Goal: Information Seeking & Learning: Find specific fact

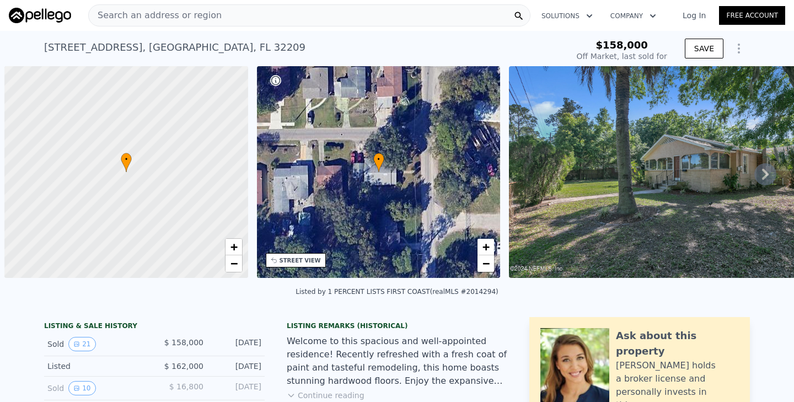
type input "-$ 167,699"
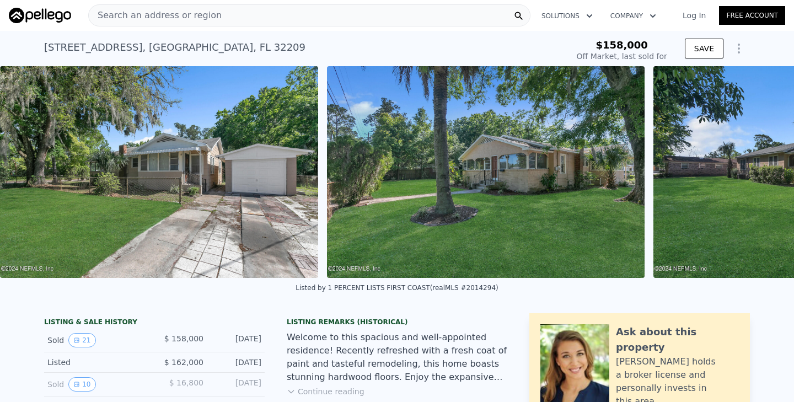
scroll to position [0, 6052]
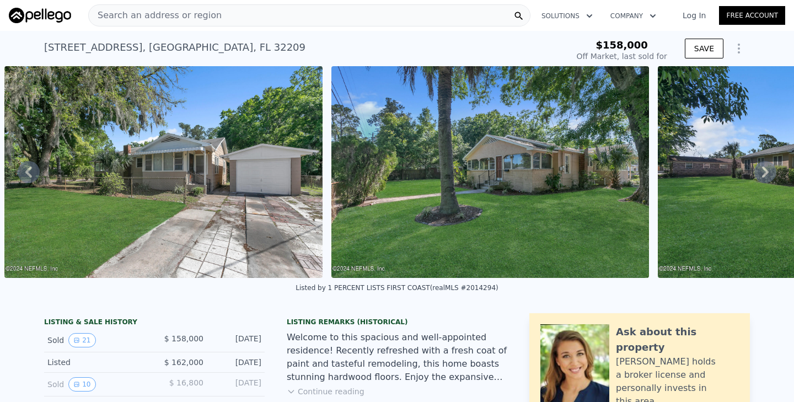
click at [259, 203] on img at bounding box center [162, 172] width 317 height 212
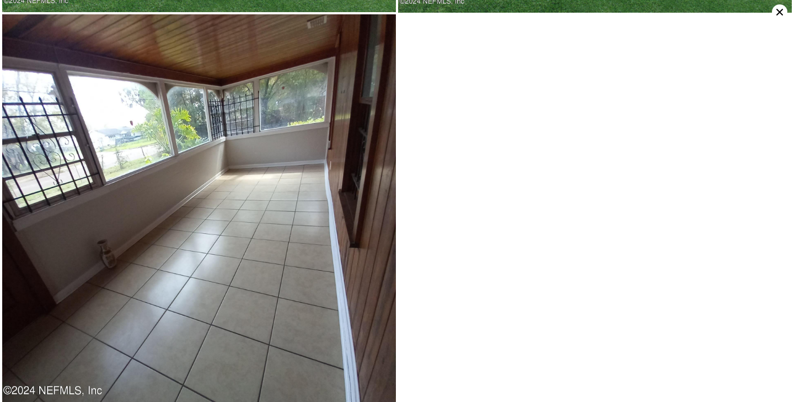
scroll to position [2635, 0]
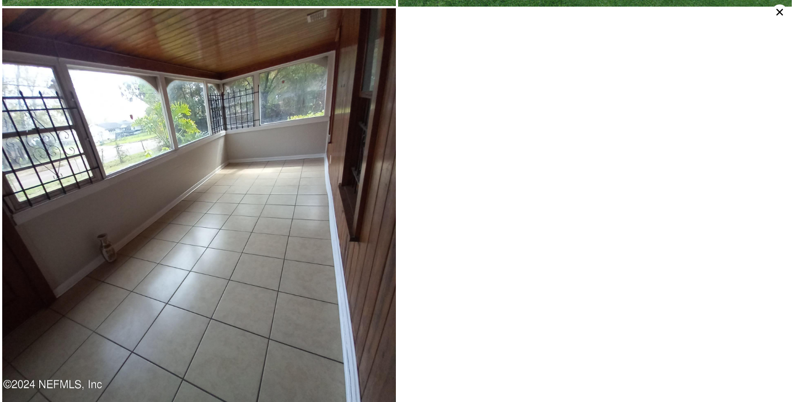
click at [782, 12] on icon at bounding box center [778, 11] width 15 height 15
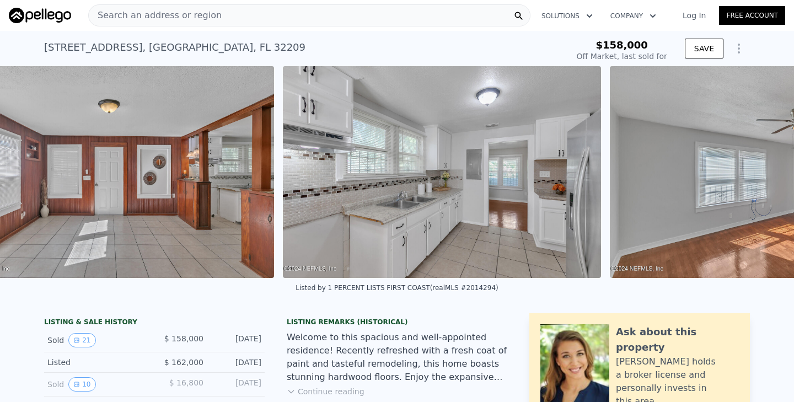
scroll to position [0, 2136]
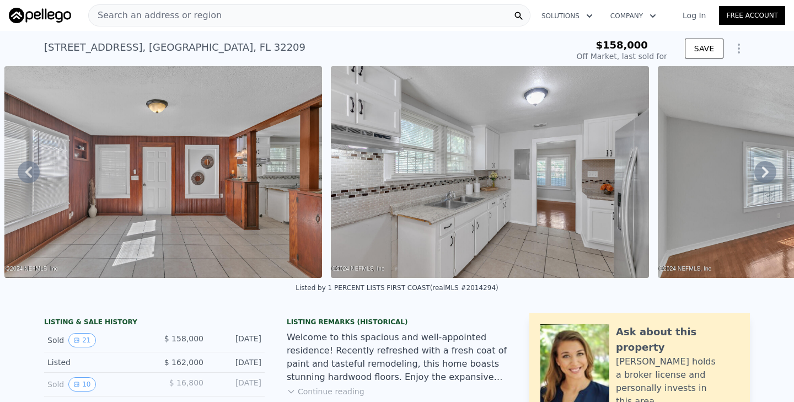
click at [421, 226] on img at bounding box center [489, 172] width 317 height 212
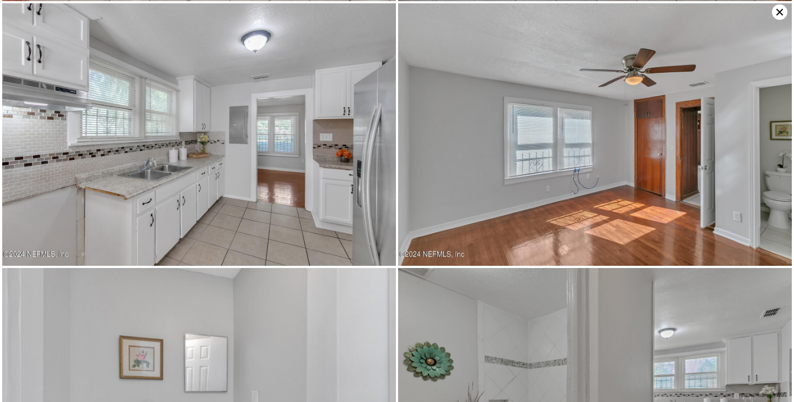
scroll to position [793, 0]
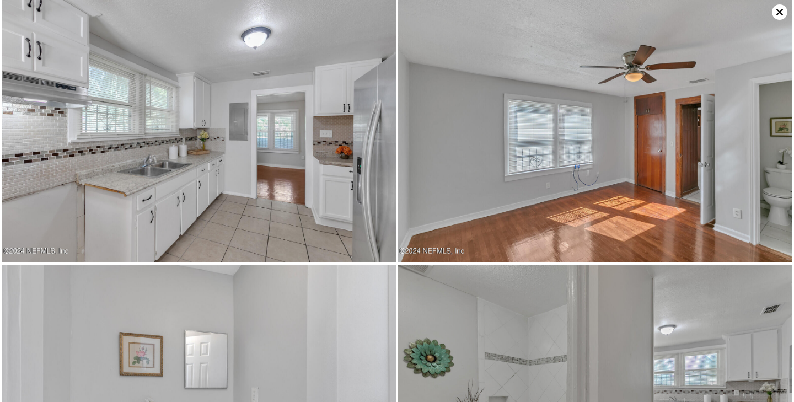
click at [208, 215] on img at bounding box center [198, 131] width 393 height 262
click at [782, 12] on icon at bounding box center [778, 11] width 15 height 15
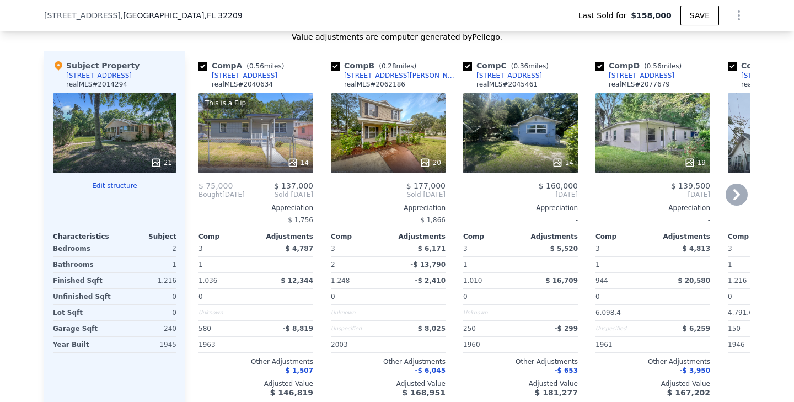
scroll to position [1231, 0]
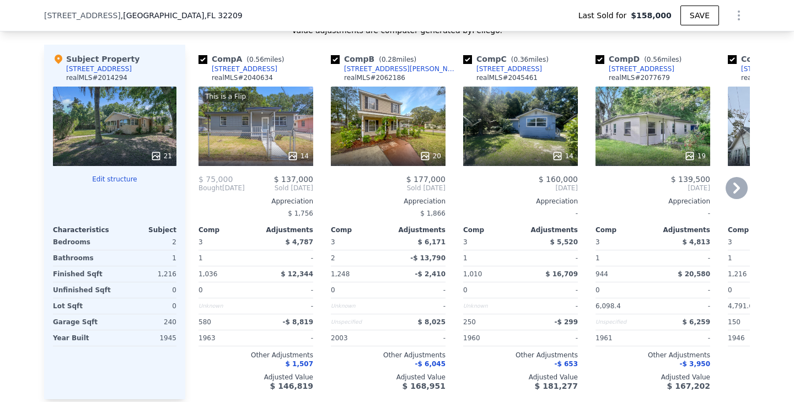
click at [730, 191] on icon at bounding box center [736, 188] width 22 height 22
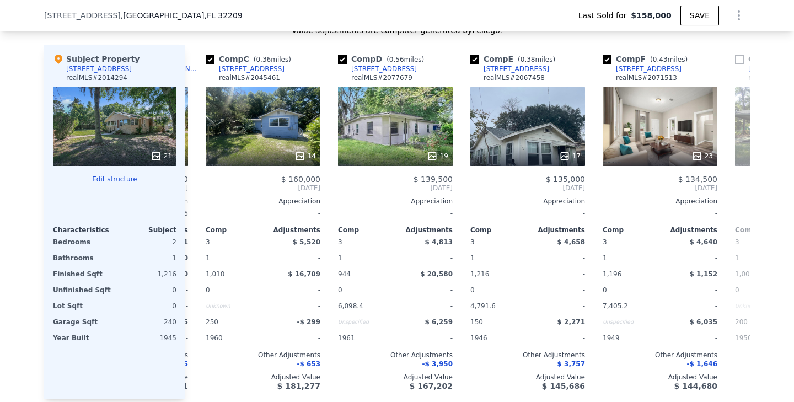
scroll to position [0, 265]
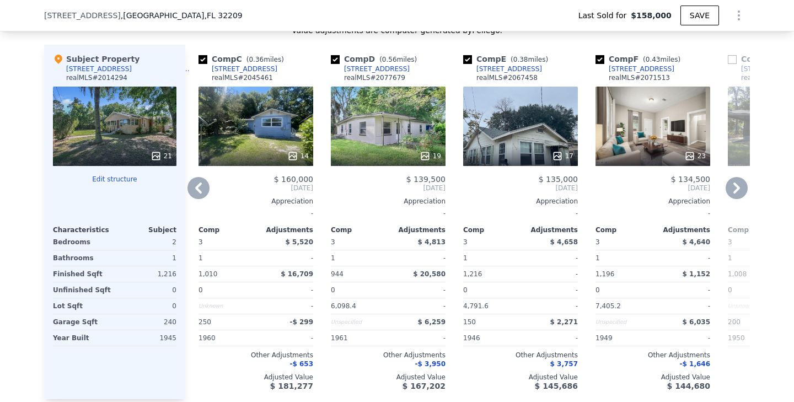
click at [730, 191] on icon at bounding box center [736, 188] width 22 height 22
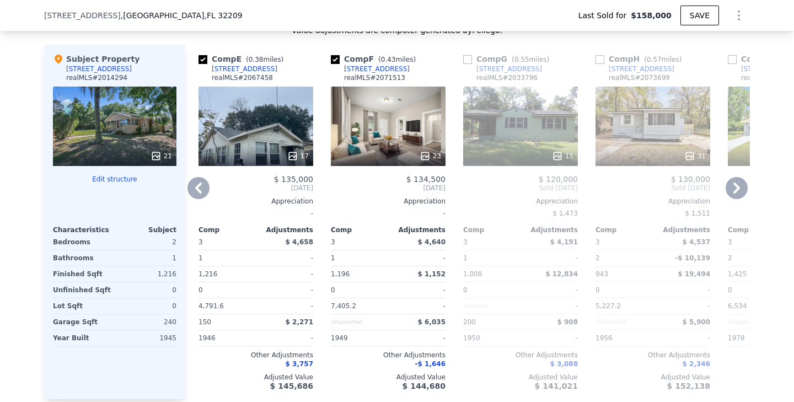
click at [730, 191] on icon at bounding box center [736, 188] width 22 height 22
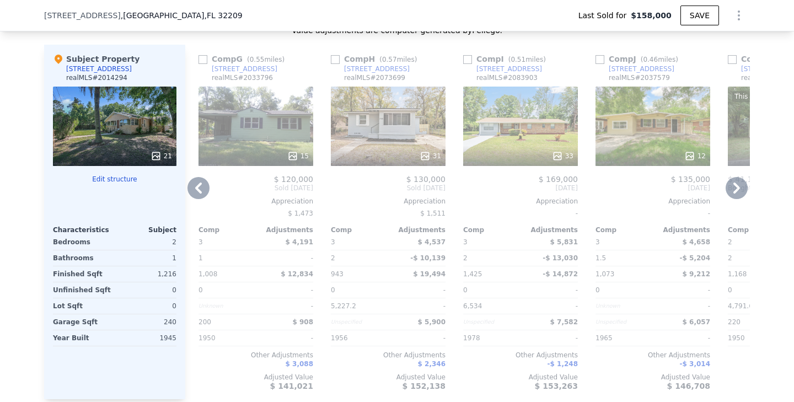
click at [730, 191] on icon at bounding box center [736, 188] width 22 height 22
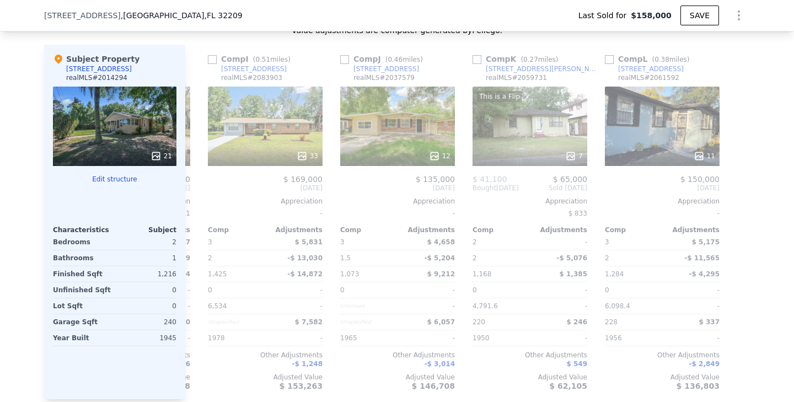
scroll to position [0, 1049]
click at [730, 191] on div "Comp A ( 0.56 miles) [STREET_ADDRESS] realMLS # 2040634 This is a Flip 14 $ 75,…" at bounding box center [467, 222] width 564 height 354
click at [209, 186] on span "[DATE]" at bounding box center [264, 188] width 115 height 9
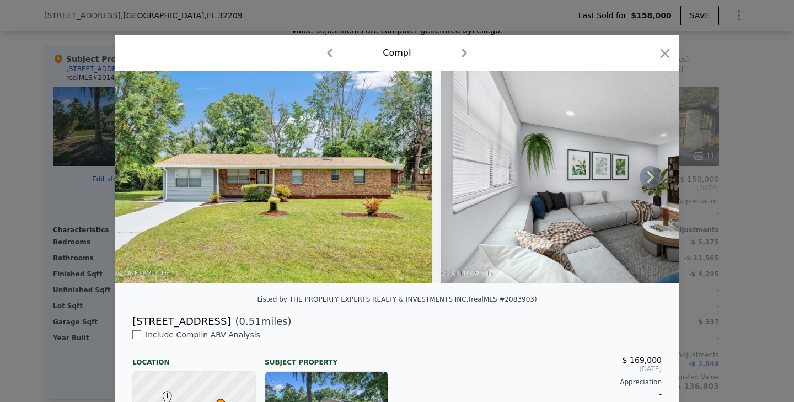
click at [299, 197] on img at bounding box center [273, 177] width 317 height 212
click at [671, 55] on icon "button" at bounding box center [664, 53] width 15 height 15
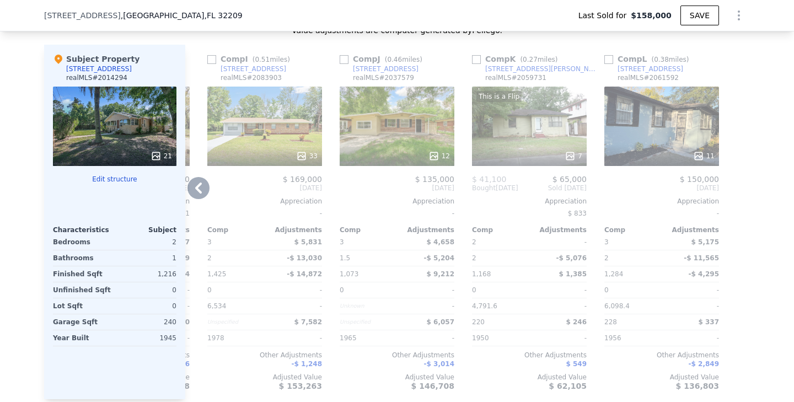
click at [200, 188] on icon at bounding box center [198, 188] width 22 height 22
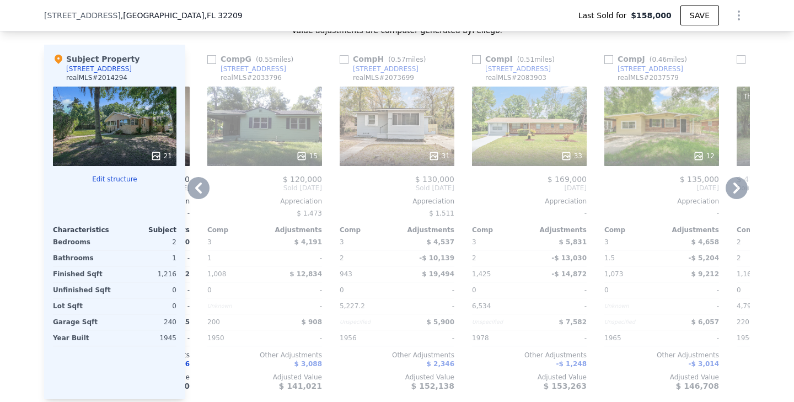
click at [195, 190] on icon at bounding box center [198, 188] width 22 height 22
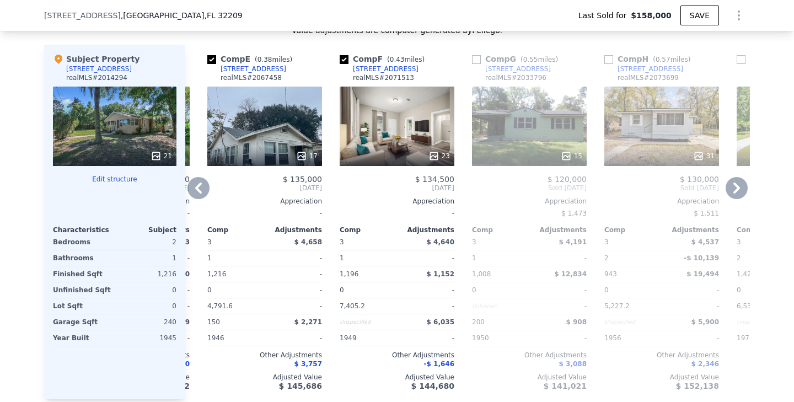
click at [195, 190] on icon at bounding box center [198, 188] width 22 height 22
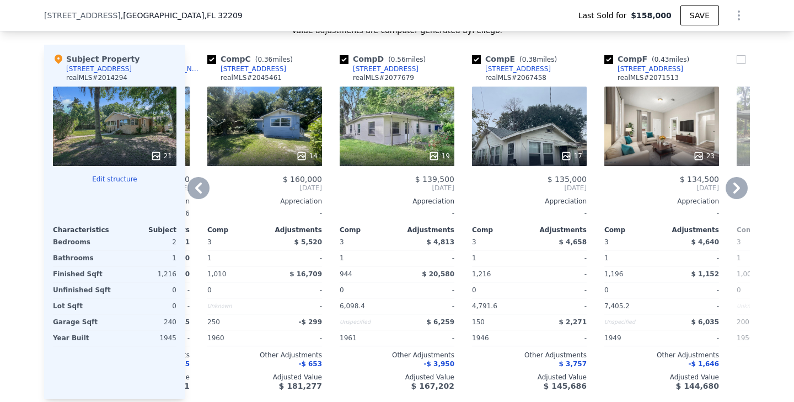
click at [195, 190] on icon at bounding box center [198, 188] width 22 height 22
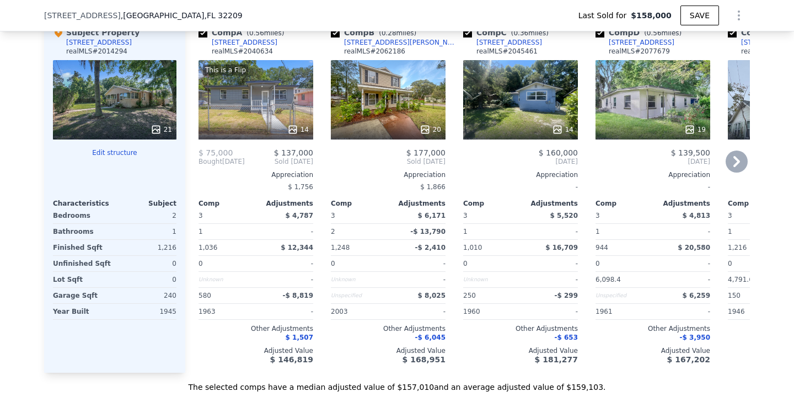
scroll to position [1279, 0]
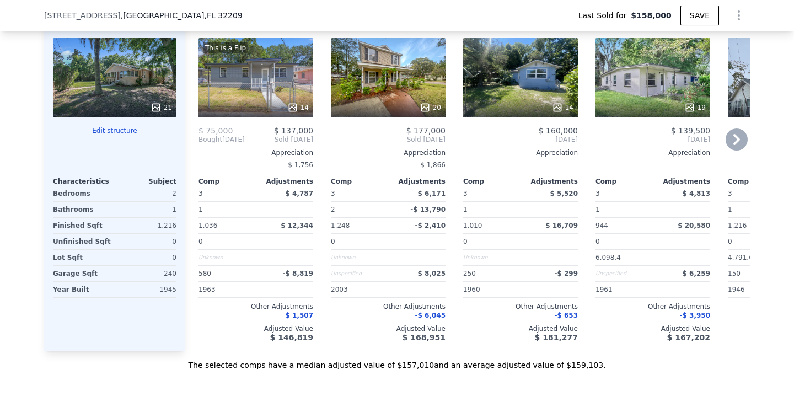
click at [737, 142] on icon at bounding box center [736, 139] width 22 height 22
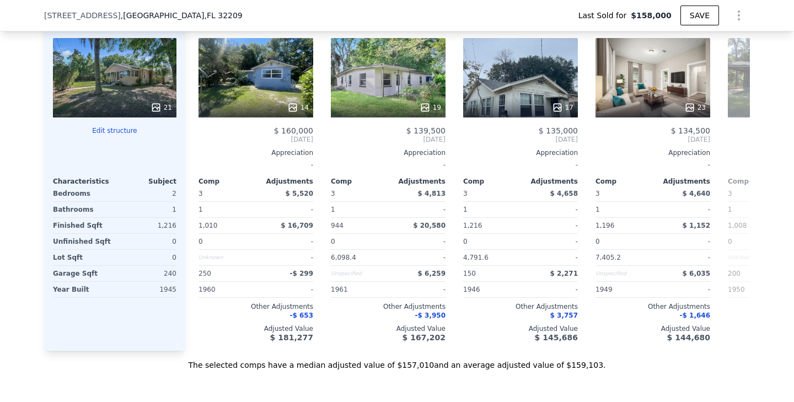
click at [737, 142] on div "Comp A ( 0.56 miles) [STREET_ADDRESS] realMLS # 2040634 This is a Flip 14 $ 75,…" at bounding box center [467, 173] width 564 height 354
click at [737, 142] on icon at bounding box center [736, 139] width 22 height 22
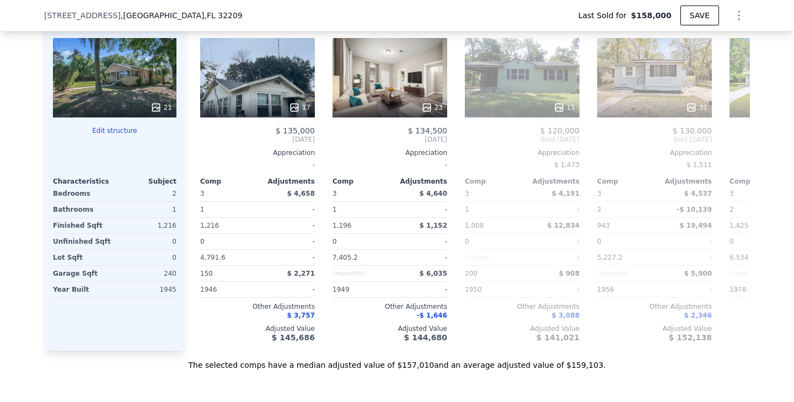
scroll to position [0, 529]
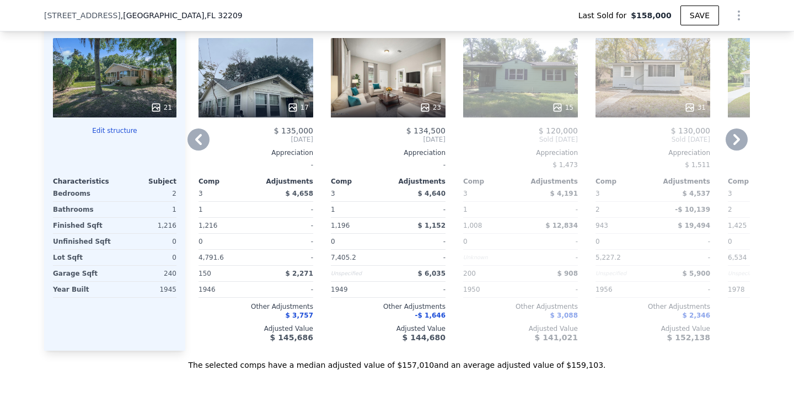
click at [737, 142] on icon at bounding box center [736, 139] width 22 height 22
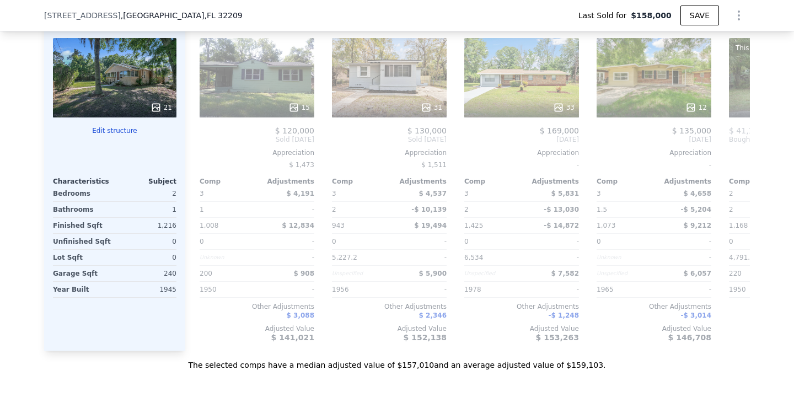
scroll to position [0, 794]
click at [737, 142] on icon at bounding box center [736, 139] width 22 height 22
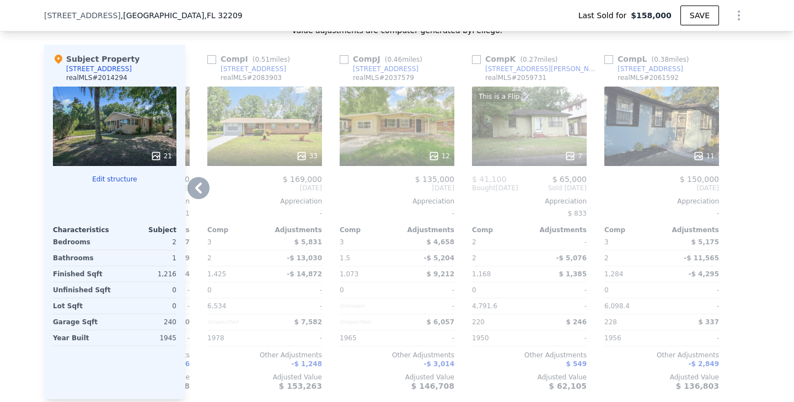
scroll to position [1233, 0]
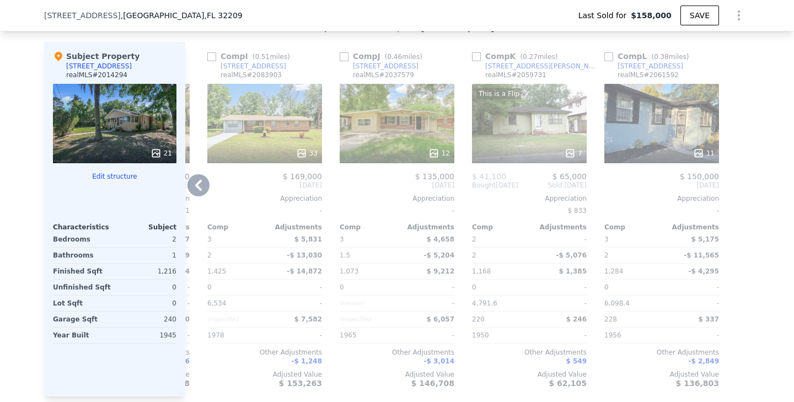
click at [207, 184] on icon at bounding box center [198, 185] width 22 height 22
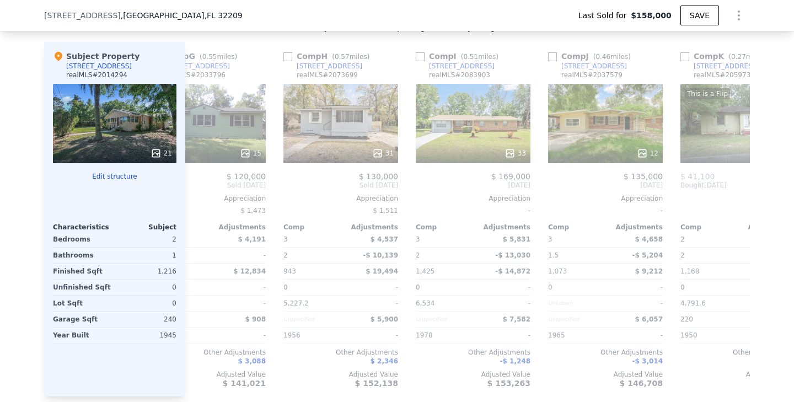
scroll to position [0, 803]
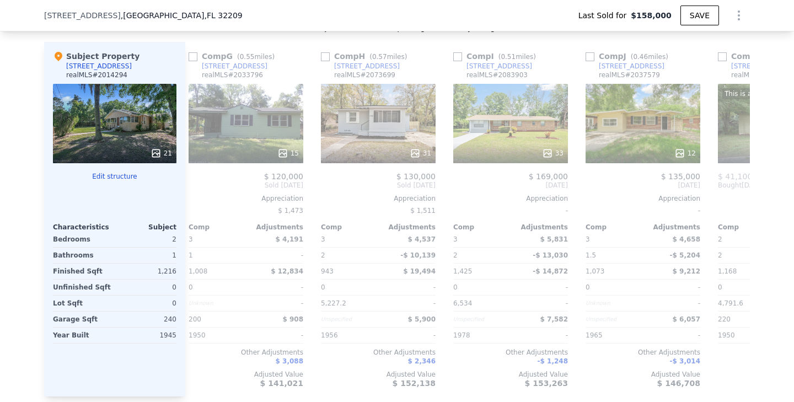
click at [207, 184] on span "Sold [DATE]" at bounding box center [245, 185] width 115 height 9
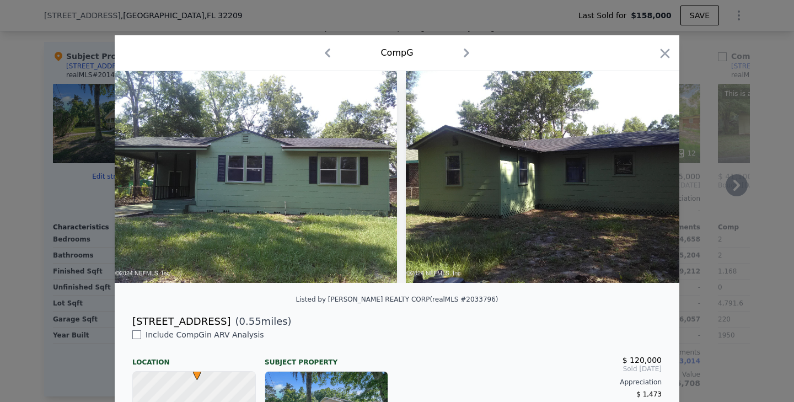
scroll to position [0, 785]
click at [462, 19] on div at bounding box center [397, 201] width 794 height 402
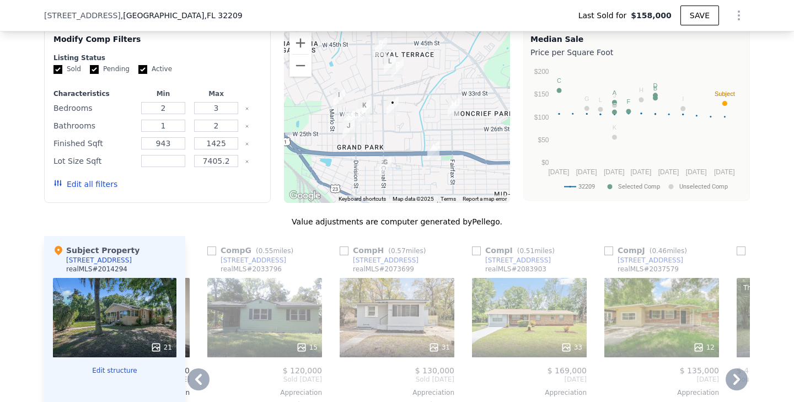
scroll to position [1034, 0]
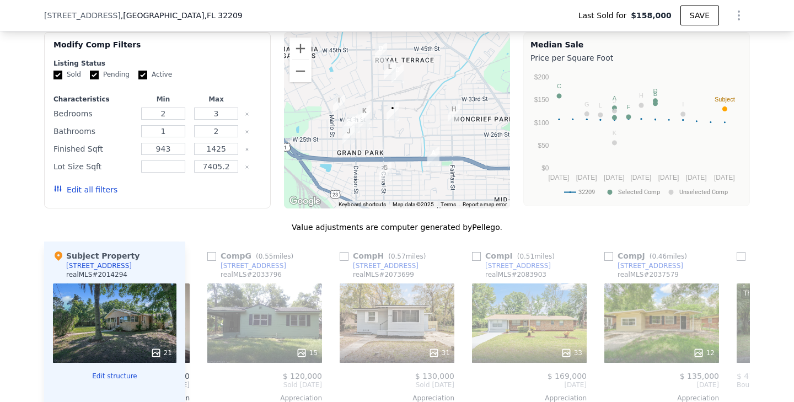
click at [159, 11] on span ", [GEOGRAPHIC_DATA]" at bounding box center [182, 15] width 122 height 11
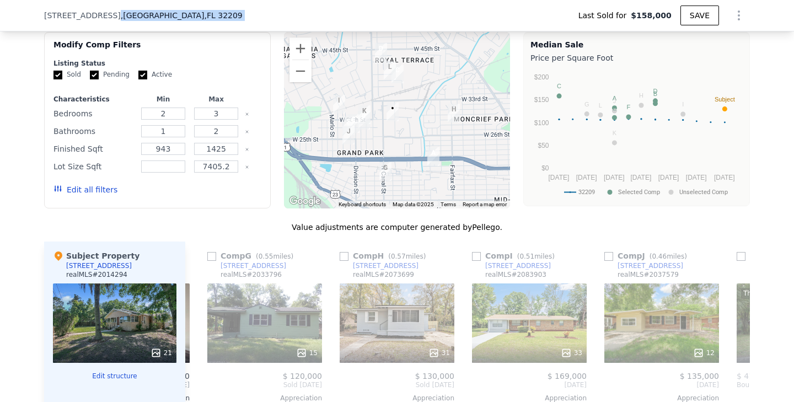
click at [159, 12] on span ", [GEOGRAPHIC_DATA]" at bounding box center [182, 15] width 122 height 11
click at [77, 20] on span "[STREET_ADDRESS]" at bounding box center [82, 15] width 77 height 11
drag, startPoint x: 44, startPoint y: 15, endPoint x: 233, endPoint y: 19, distance: 188.5
click at [237, 20] on div "[STREET_ADDRESS] Last Sold for $158,000 SAVE" at bounding box center [396, 15] width 705 height 31
copy div "[STREET_ADDRESS]"
